Goal: Transaction & Acquisition: Purchase product/service

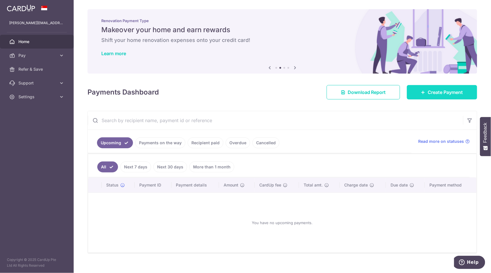
click at [428, 93] on span "Create Payment" at bounding box center [445, 92] width 35 height 7
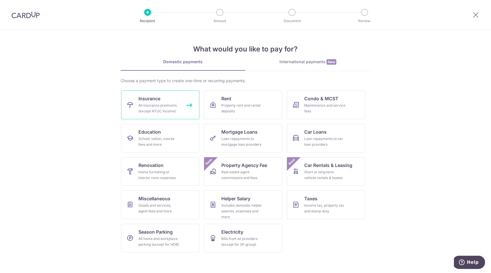
click at [146, 100] on span "Insurance" at bounding box center [149, 98] width 22 height 7
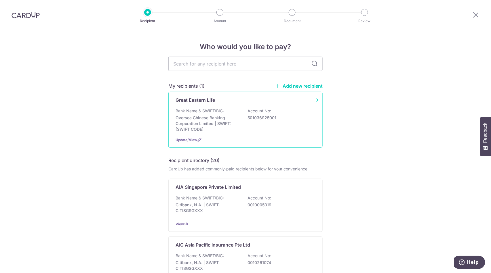
click at [219, 109] on p "Bank Name & SWIFT/BIC:" at bounding box center [199, 111] width 48 height 6
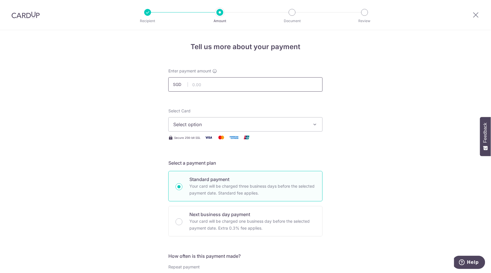
click at [208, 88] on input "text" at bounding box center [245, 84] width 154 height 14
type input "12,000.00"
click at [224, 119] on button "Select option" at bounding box center [245, 124] width 154 height 14
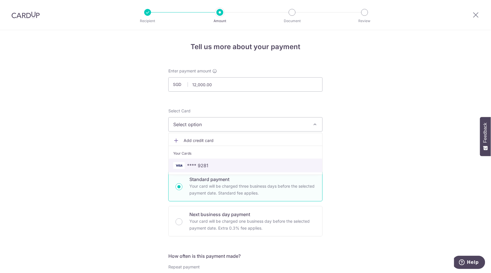
click at [218, 164] on span "**** 9281" at bounding box center [245, 165] width 144 height 7
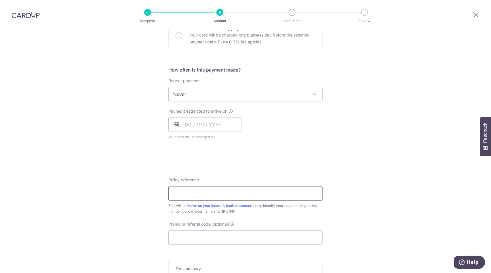
scroll to position [224, 0]
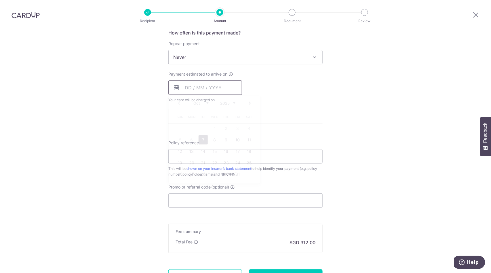
click at [219, 91] on input "text" at bounding box center [205, 88] width 74 height 14
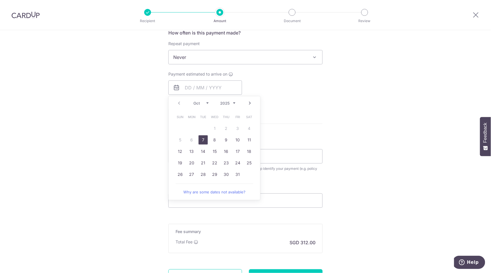
drag, startPoint x: 201, startPoint y: 142, endPoint x: 128, endPoint y: 140, distance: 73.1
click at [201, 142] on link "7" at bounding box center [202, 139] width 9 height 9
type input "07/10/2025"
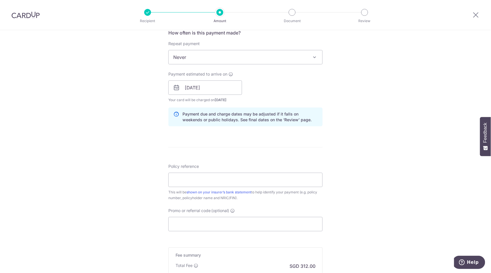
click at [128, 140] on div "Tell us more about your payment Enter payment amount SGD 12,000.00 12000.00 Sel…" at bounding box center [245, 79] width 491 height 544
click at [184, 175] on input "Policy reference" at bounding box center [245, 180] width 154 height 14
type input "0241711479 - GOH JOON GEK"
click at [193, 223] on input "Promo or referral code (optional)" at bounding box center [245, 224] width 154 height 14
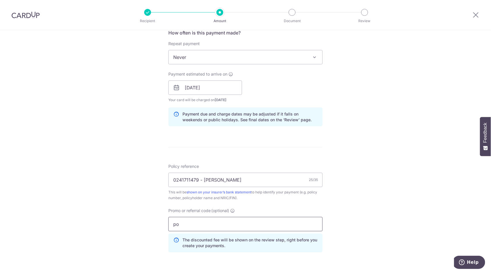
type input "p"
type input "OCBC195"
click at [106, 232] on div "Tell us more about your payment Enter payment amount SGD 12,000.00 12000.00 Sel…" at bounding box center [245, 92] width 491 height 570
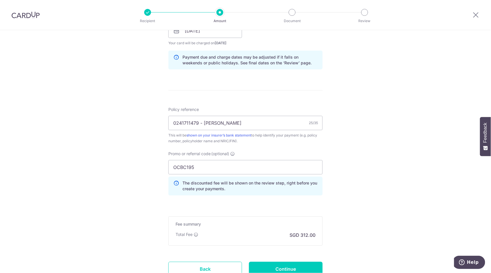
scroll to position [327, 0]
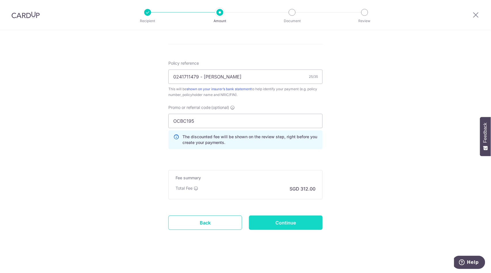
click at [271, 223] on input "Continue" at bounding box center [286, 223] width 74 height 14
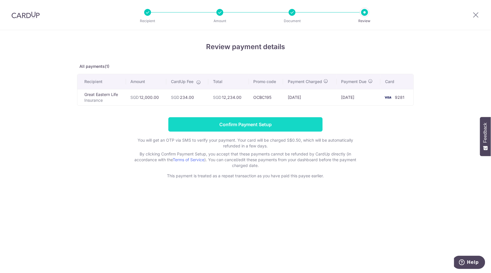
click at [234, 129] on input "Confirm Payment Setup" at bounding box center [245, 124] width 154 height 14
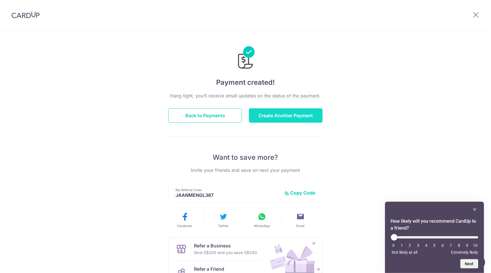
click at [294, 117] on button "Create Another Payment" at bounding box center [286, 115] width 74 height 14
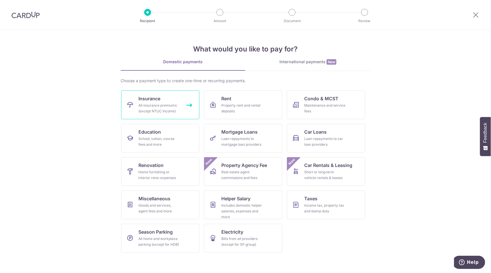
click at [174, 109] on div "All insurance premiums (except NTUC Income)" at bounding box center [158, 109] width 41 height 12
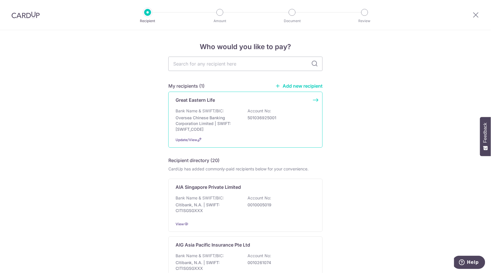
click at [192, 120] on p "Oversea Chinese Banking Corporation Limited | SWIFT: [SWIFT_CODE]" at bounding box center [207, 123] width 64 height 17
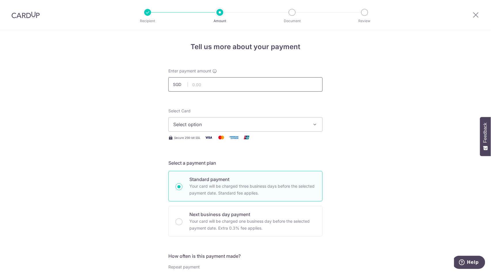
click at [207, 87] on input "text" at bounding box center [245, 84] width 154 height 14
type input "4,800.00"
click at [173, 127] on span "Select option" at bounding box center [240, 124] width 134 height 7
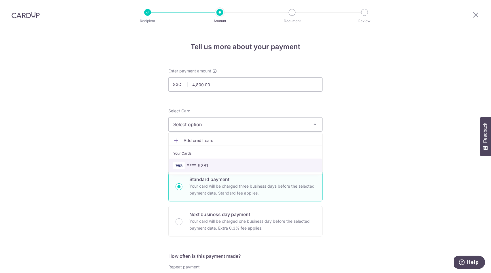
click at [209, 167] on span "**** 9281" at bounding box center [245, 165] width 144 height 7
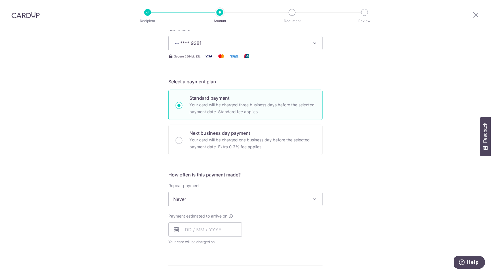
scroll to position [128, 0]
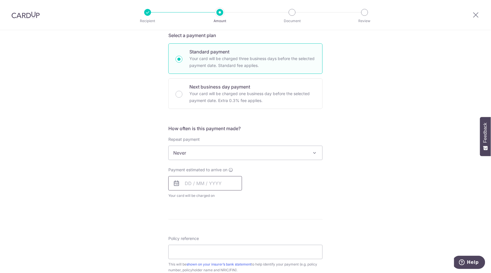
click at [208, 182] on input "text" at bounding box center [205, 183] width 74 height 14
drag, startPoint x: 204, startPoint y: 237, endPoint x: 148, endPoint y: 216, distance: 59.4
click at [204, 237] on link "7" at bounding box center [202, 235] width 9 height 9
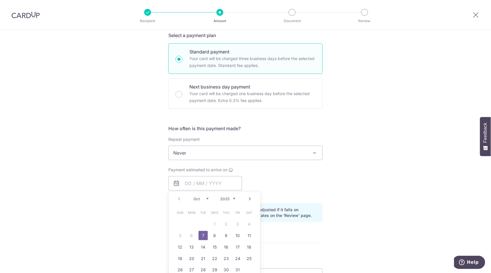
type input "07/10/2025"
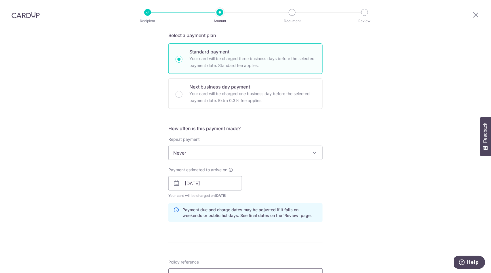
scroll to position [277, 0]
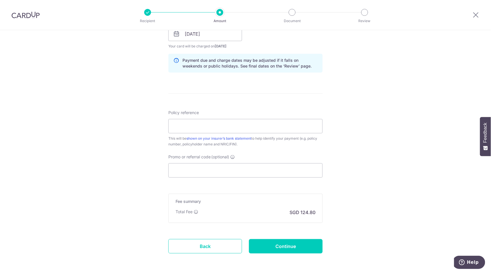
click at [198, 134] on div "Policy reference This will be shown on your insurer’s bank statement to help id…" at bounding box center [245, 128] width 154 height 37
click at [198, 126] on input "Policy reference" at bounding box center [245, 126] width 154 height 14
type input "0212310040 - TAN JIALING"
click at [212, 168] on input "Promo or referral code (optional)" at bounding box center [245, 170] width 154 height 14
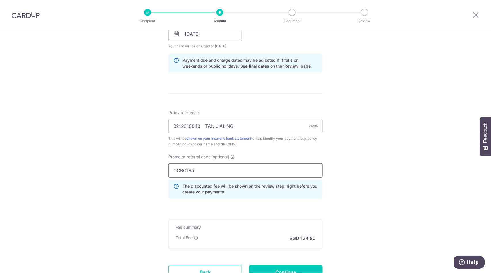
scroll to position [327, 0]
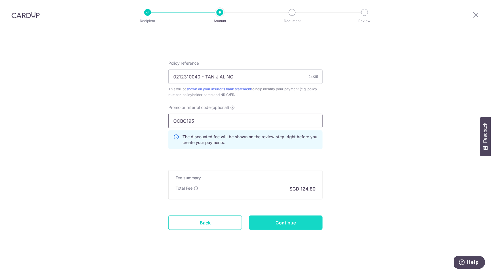
type input "OCBC195"
click at [264, 225] on input "Continue" at bounding box center [286, 223] width 74 height 14
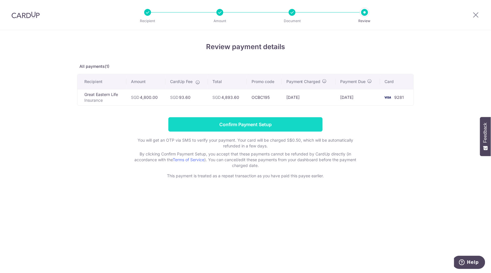
click at [249, 125] on input "Confirm Payment Setup" at bounding box center [245, 124] width 154 height 14
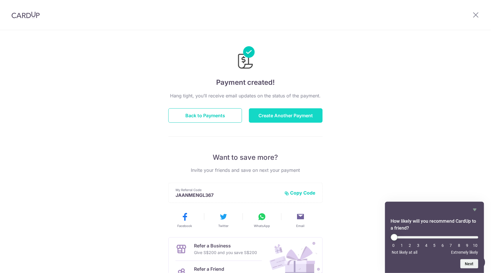
click at [289, 122] on button "Create Another Payment" at bounding box center [286, 115] width 74 height 14
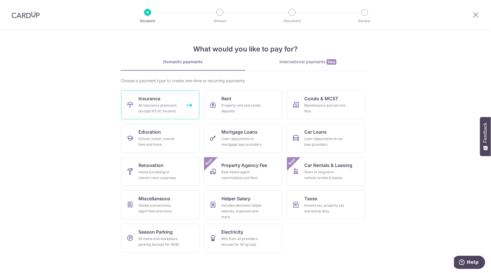
click at [177, 113] on div "All insurance premiums (except NTUC Income)" at bounding box center [158, 109] width 41 height 12
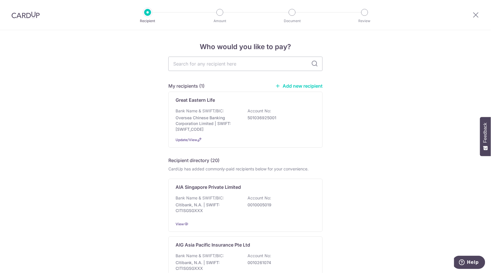
click at [244, 91] on div "My recipients (1) Add new recipient Great Eastern Life Bank Name & SWIFT/BIC: O…" at bounding box center [245, 115] width 154 height 65
click at [233, 113] on div "Bank Name & SWIFT/BIC: Oversea Chinese Banking Corporation Limited | SWIFT: OCB…" at bounding box center [245, 120] width 140 height 24
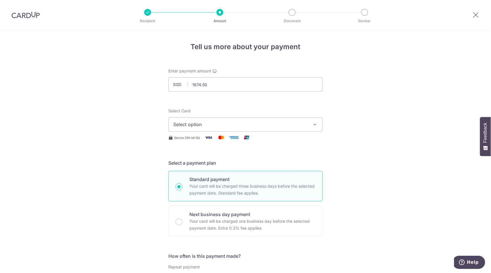
type input "1,674.50"
click at [179, 123] on span "Select option" at bounding box center [240, 124] width 134 height 7
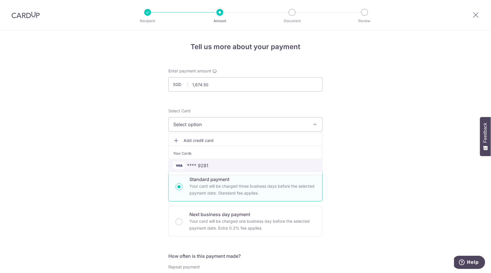
click at [211, 169] on span "**** 9281" at bounding box center [245, 165] width 144 height 7
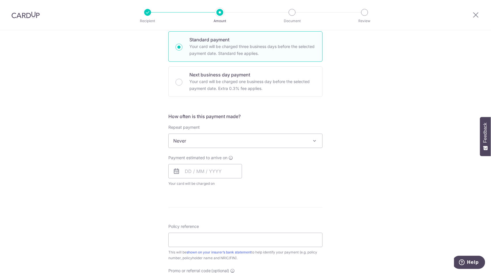
scroll to position [255, 0]
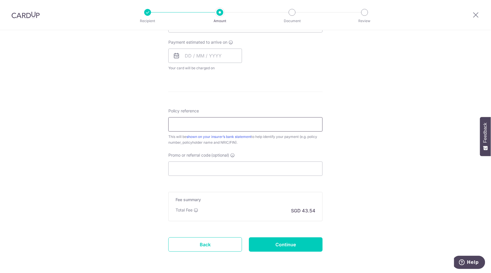
click at [232, 129] on input "Policy reference" at bounding box center [245, 124] width 154 height 14
type input "0212310016 - TAN JIALING"
click at [217, 167] on input "Promo or referral code (optional)" at bounding box center [245, 169] width 154 height 14
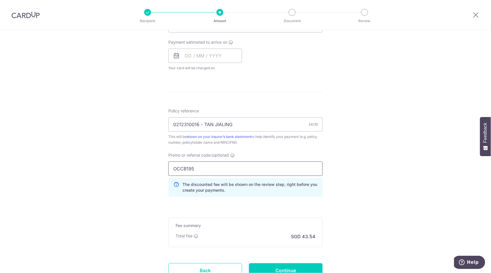
type input "OCCB195"
click at [140, 188] on div "Tell us more about your payment Enter payment amount SGD 1,674.50 1674.50 Selec…" at bounding box center [245, 48] width 491 height 546
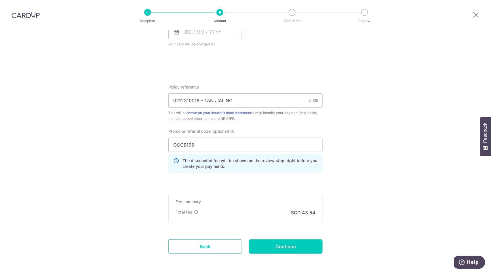
scroll to position [303, 0]
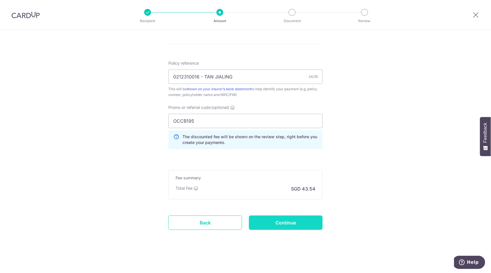
click at [292, 220] on input "Continue" at bounding box center [286, 223] width 74 height 14
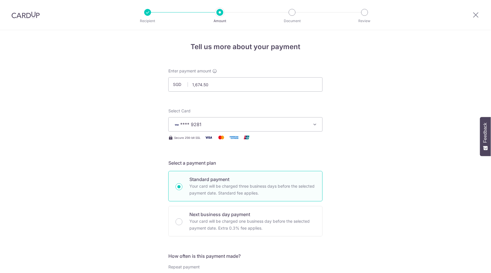
scroll to position [291, 0]
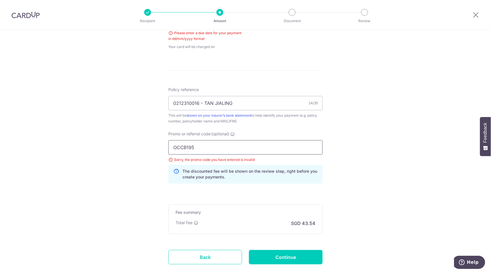
click at [233, 150] on input "OCCB195" at bounding box center [245, 147] width 154 height 14
click at [185, 150] on input "OCCB195" at bounding box center [245, 147] width 154 height 14
type input "OCBC195"
click at [122, 156] on div "Tell us more about your payment Enter payment amount SGD 1,674.50 1674.50 Selec…" at bounding box center [245, 24] width 491 height 568
click at [262, 254] on input "Continue" at bounding box center [286, 257] width 74 height 14
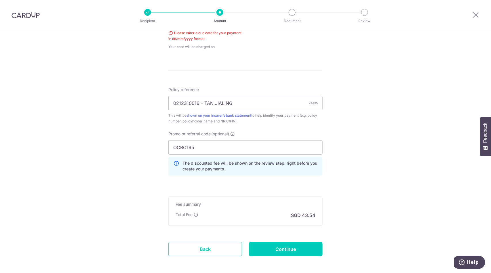
scroll to position [194, 0]
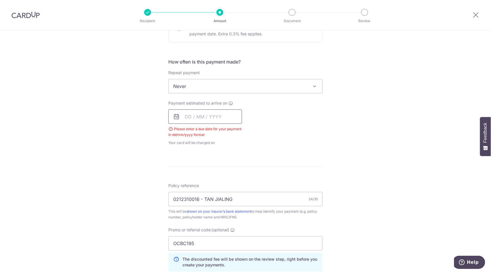
click at [218, 119] on input "text" at bounding box center [205, 117] width 74 height 14
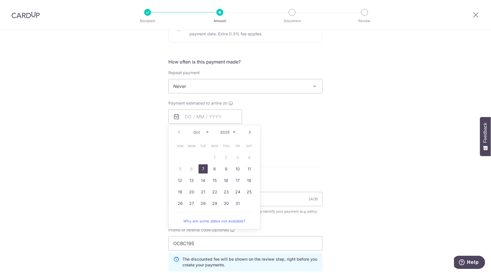
click at [201, 170] on link "7" at bounding box center [202, 169] width 9 height 9
type input "07/10/2025"
click at [109, 158] on div "Tell us more about your payment Enter payment amount SGD 1,674.50 1674.50 Selec…" at bounding box center [245, 116] width 491 height 560
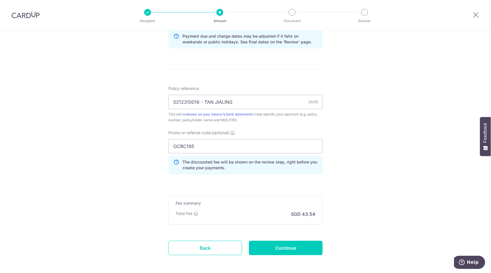
scroll to position [327, 0]
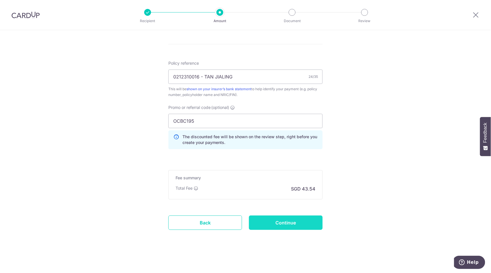
click at [272, 228] on input "Continue" at bounding box center [286, 223] width 74 height 14
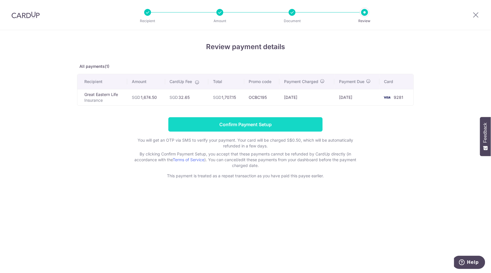
click at [245, 127] on input "Confirm Payment Setup" at bounding box center [245, 124] width 154 height 14
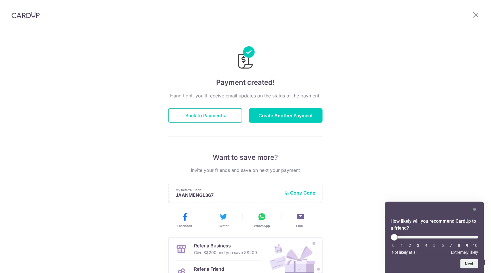
click at [209, 119] on button "Back to Payments" at bounding box center [205, 115] width 74 height 14
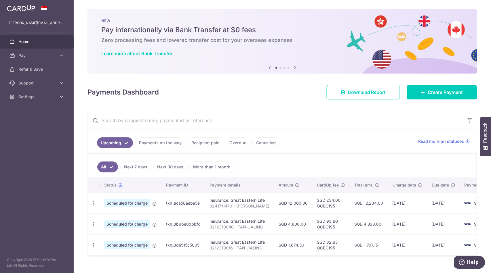
scroll to position [0, 24]
